Goal: Transaction & Acquisition: Purchase product/service

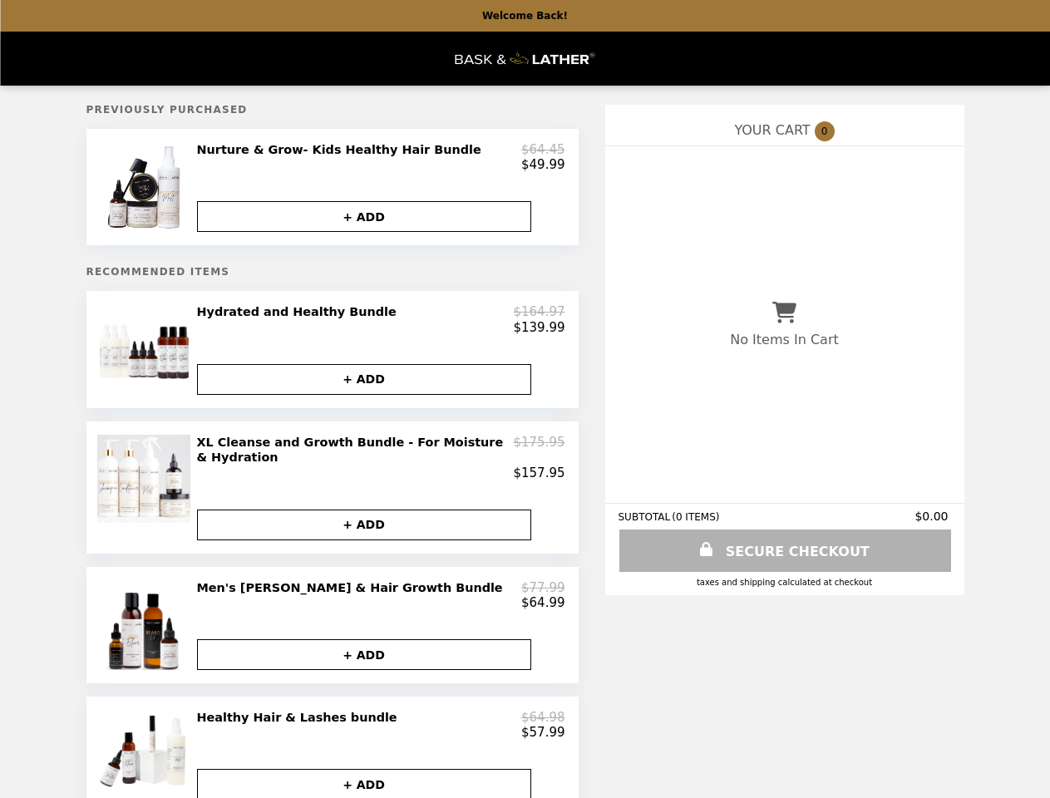
click at [149, 191] on img at bounding box center [146, 187] width 94 height 90
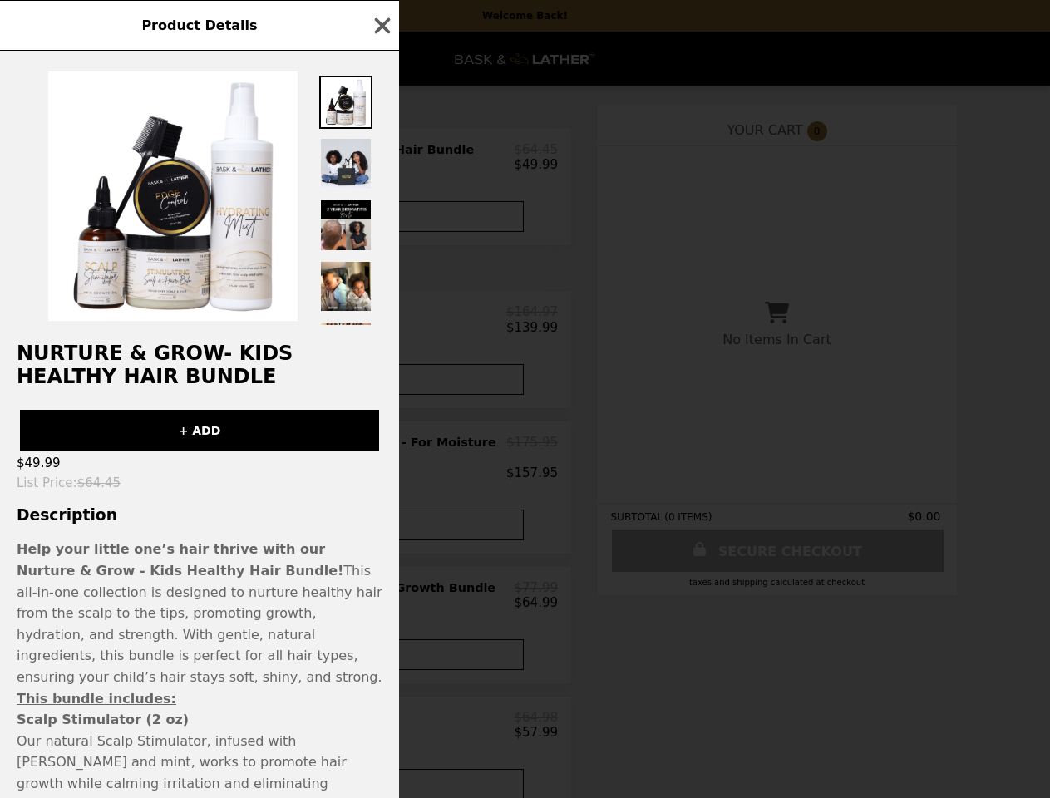
click at [381, 160] on div "Product Details Nurture & Grow- Kids Healthy Hair Bundle + ADD $49.99 List Pric…" at bounding box center [525, 399] width 1050 height 798
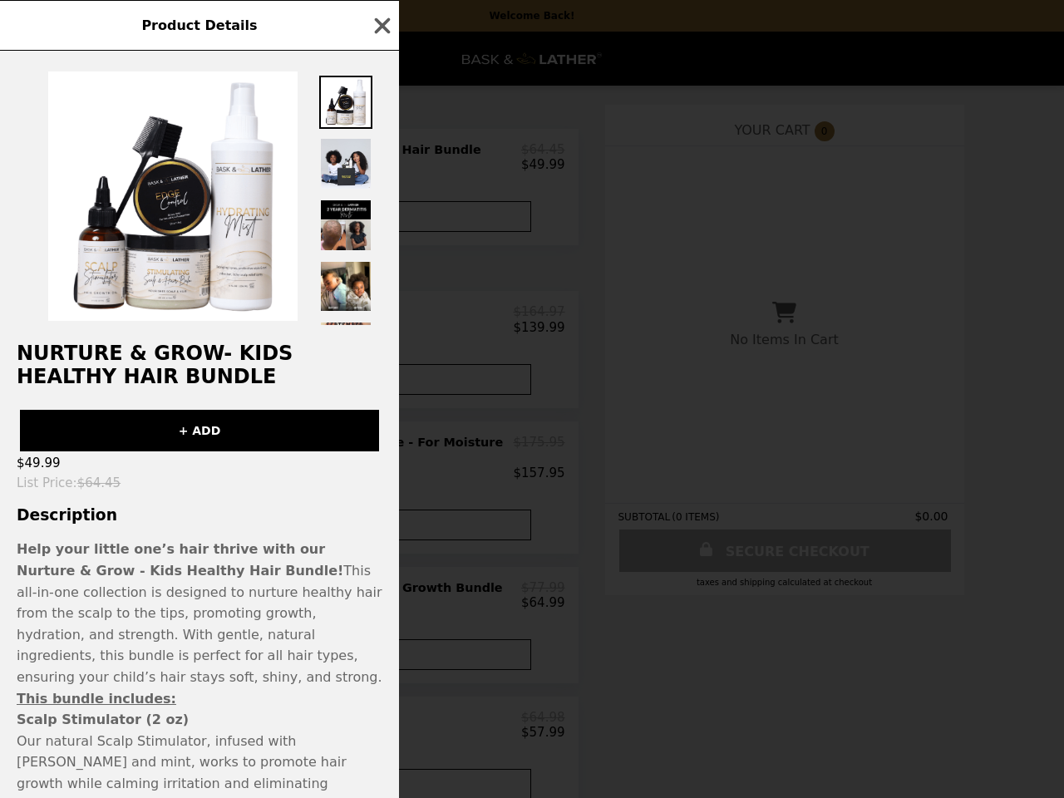
click at [367, 223] on img at bounding box center [345, 225] width 53 height 53
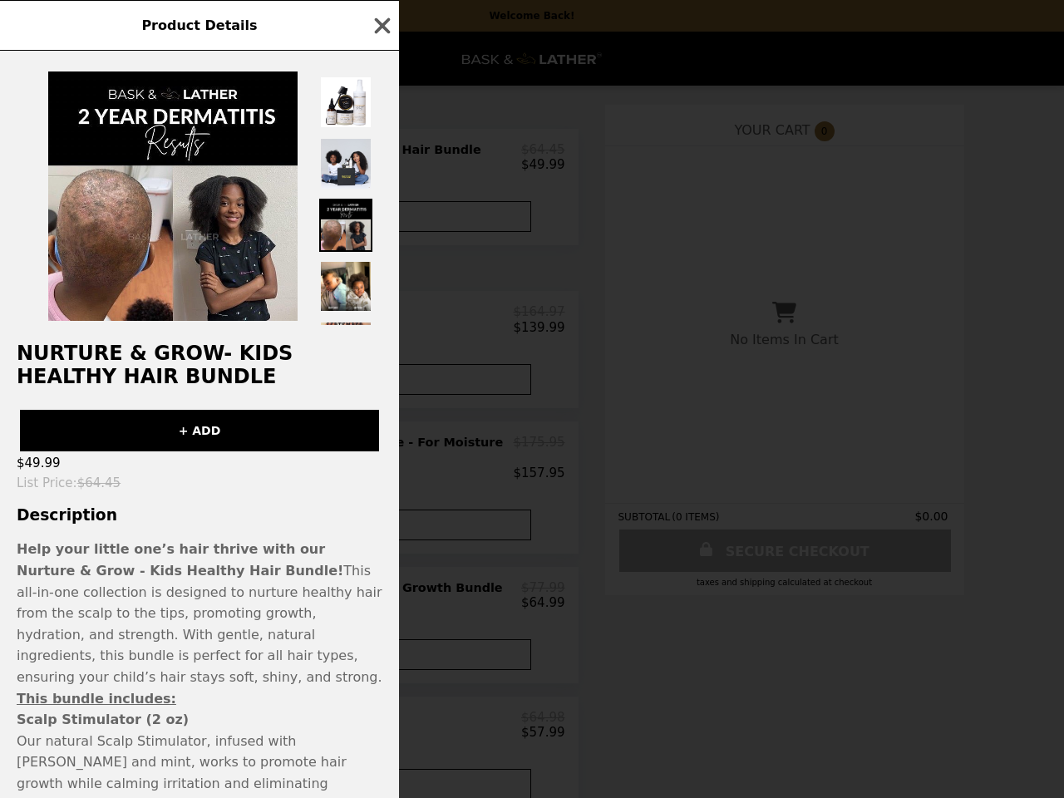
click at [149, 360] on div "Product Details Nurture & Grow- Kids Healthy Hair Bundle + ADD $49.99 List Pric…" at bounding box center [532, 399] width 1064 height 798
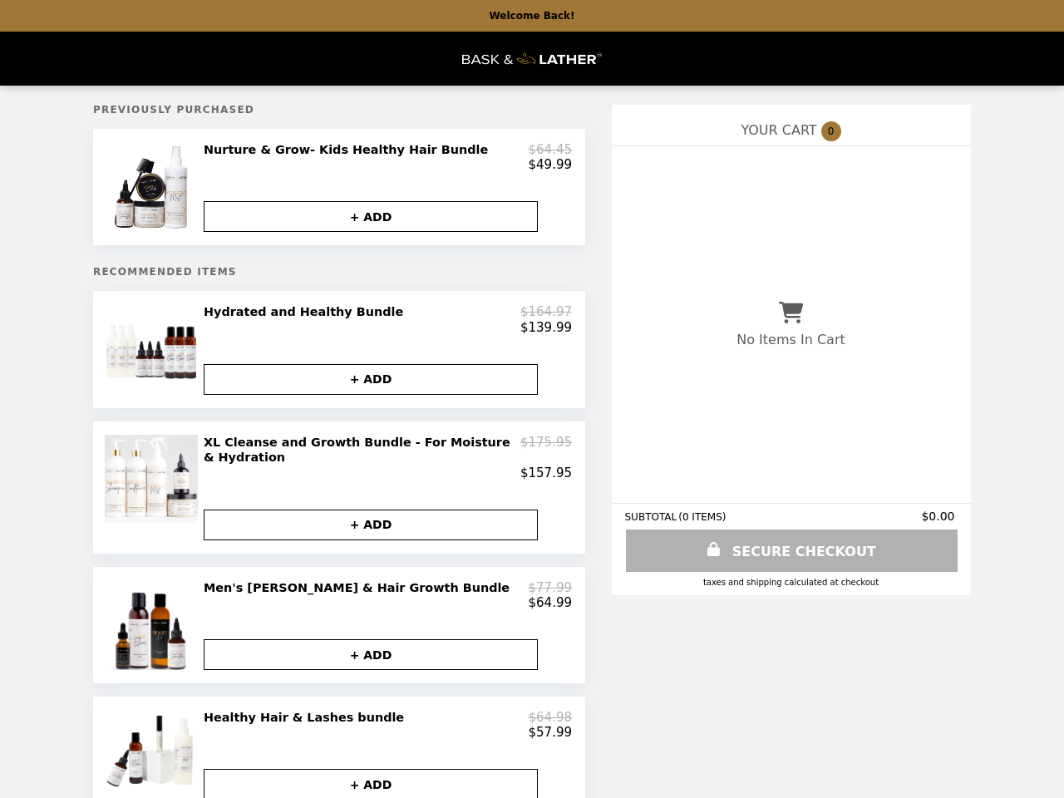
click at [381, 329] on div "$139.99" at bounding box center [388, 327] width 368 height 15
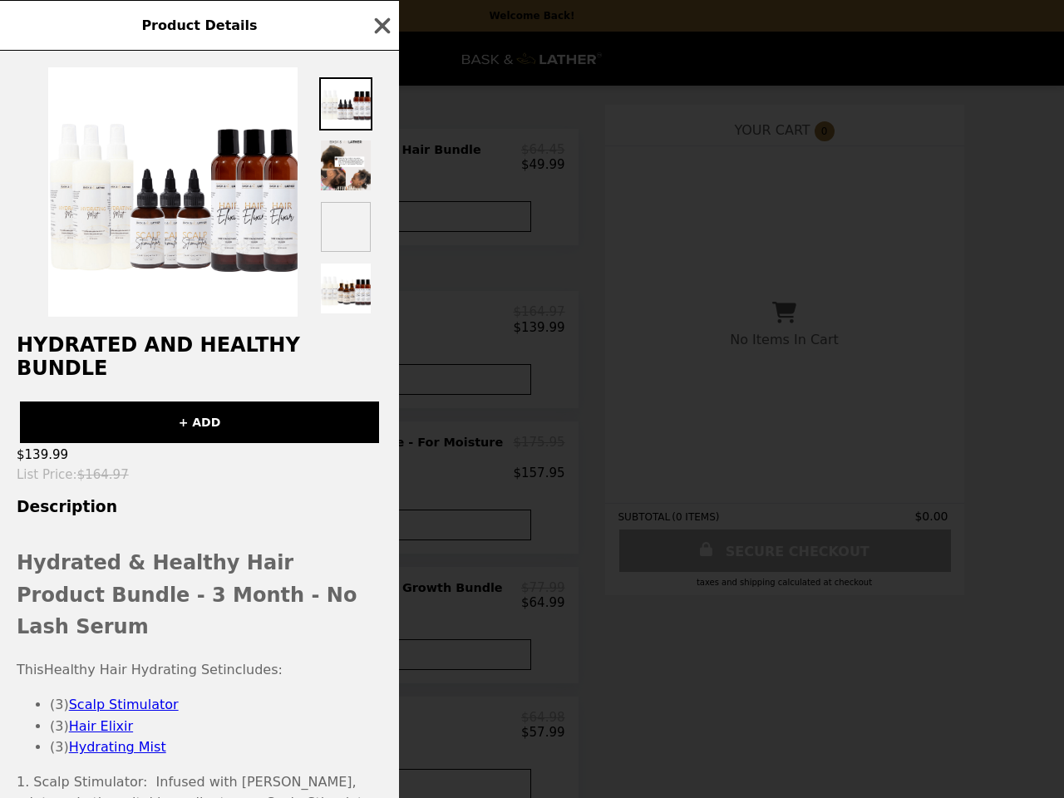
click at [367, 391] on div "Product Details Hydrated and Healthy Bundle + ADD $139.99 List Price : $164.97 …" at bounding box center [532, 399] width 1064 height 798
click at [149, 498] on h3 "Description" at bounding box center [199, 506] width 399 height 17
click at [381, 464] on div "Product Details Hydrated and Healthy Bundle + ADD $139.99 List Price : $164.97 …" at bounding box center [532, 399] width 1064 height 798
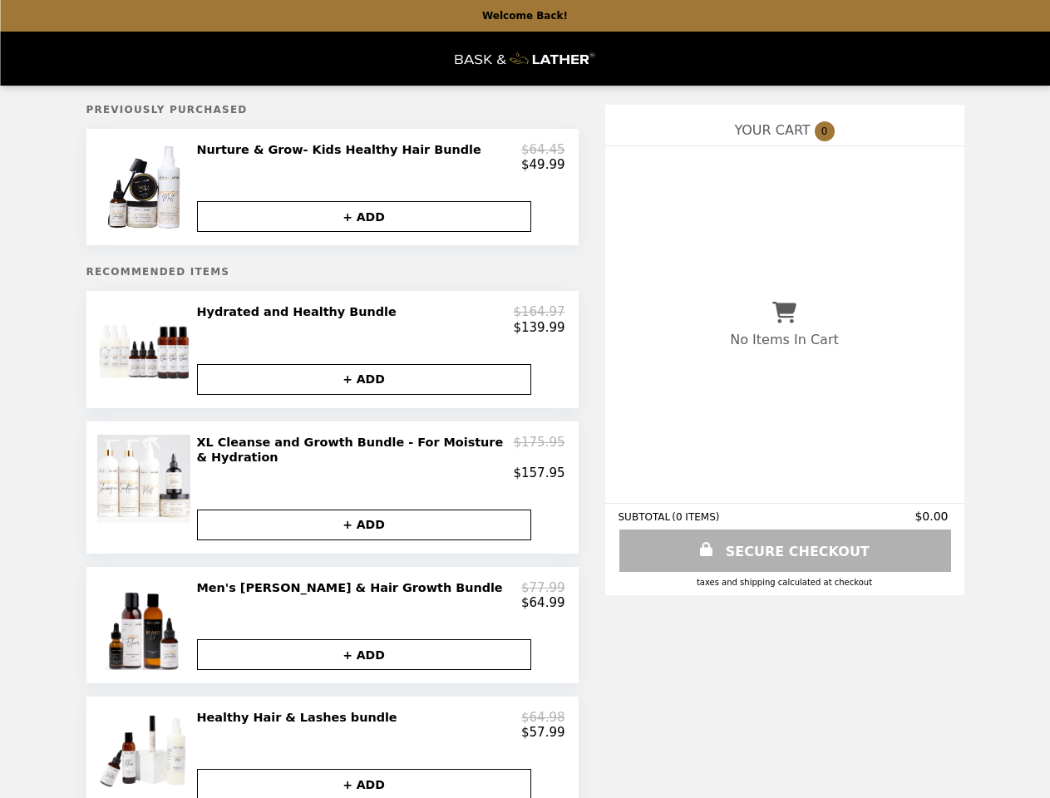
click at [367, 526] on button "+ ADD" at bounding box center [364, 525] width 334 height 31
click at [149, 629] on img at bounding box center [146, 625] width 94 height 90
